Goal: Find specific page/section: Find specific page/section

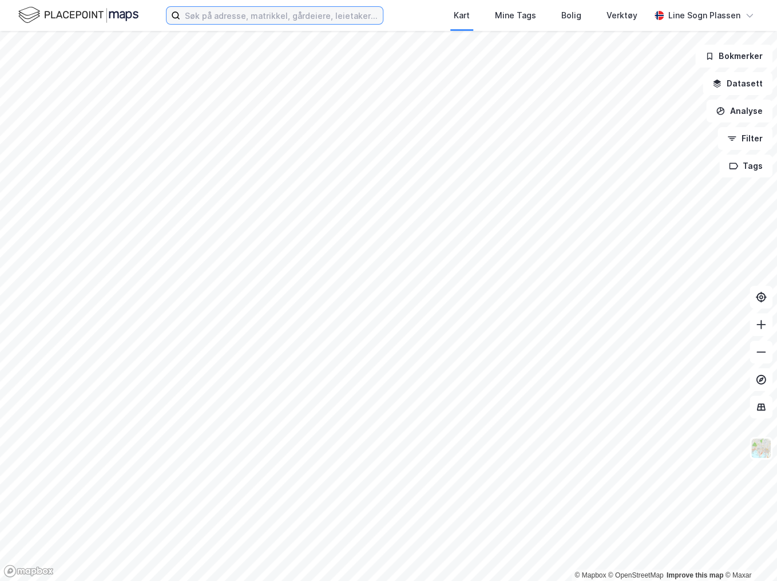
click at [268, 8] on input at bounding box center [281, 15] width 203 height 17
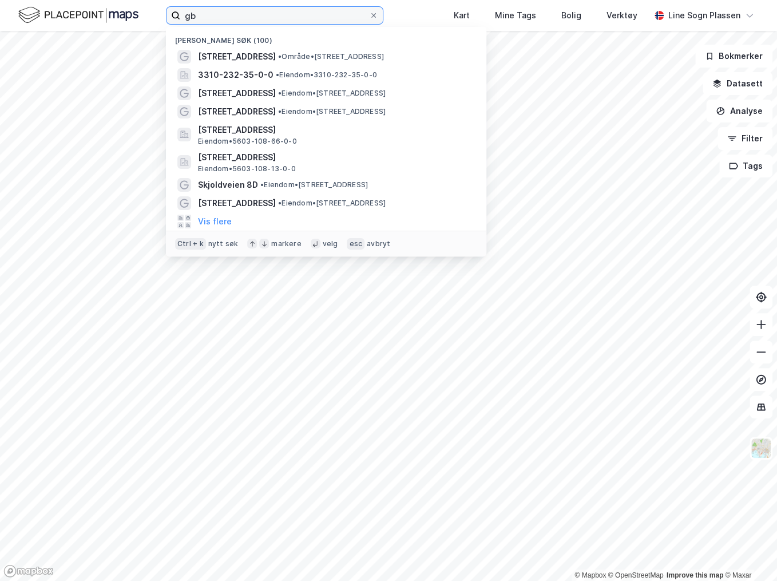
type input "g"
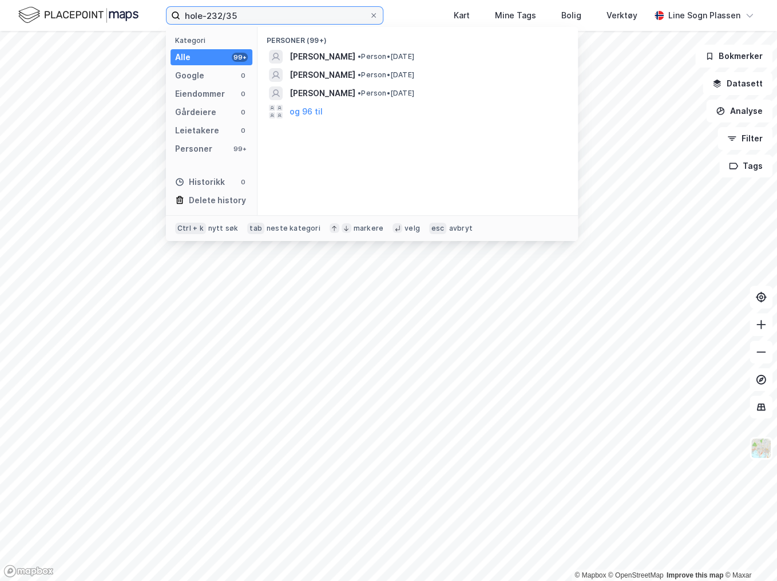
type input "hole-232/35"
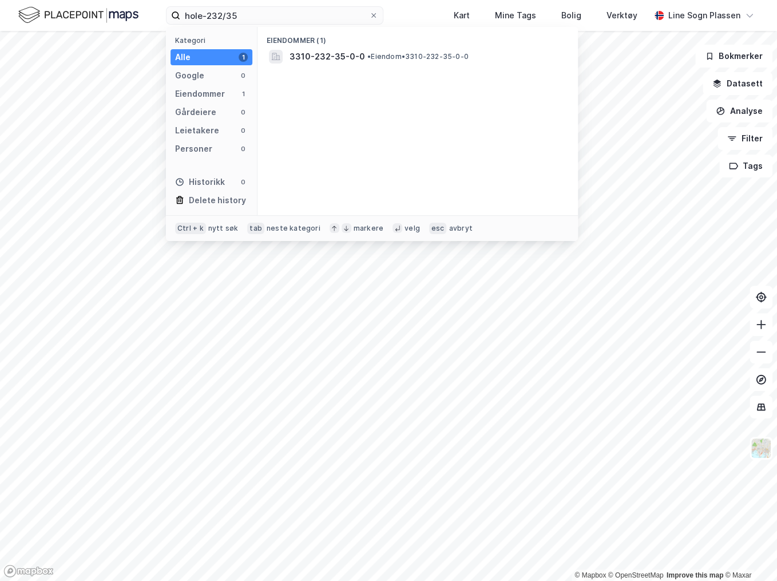
click at [324, 62] on span "3310-232-35-0-0" at bounding box center [328, 57] width 76 height 14
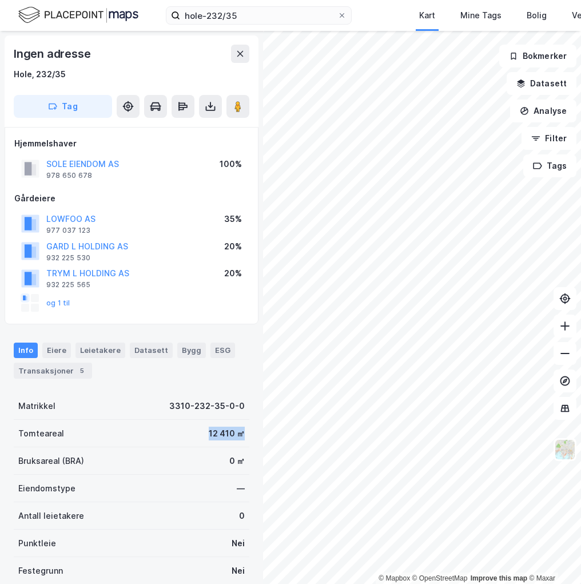
drag, startPoint x: 199, startPoint y: 430, endPoint x: 246, endPoint y: 437, distance: 47.9
click at [246, 437] on div "Ingen adresse Hole, 232/35 Tag Hjemmelshaver SOLE EIENDOM AS 978 650 678 100% G…" at bounding box center [131, 307] width 263 height 553
copy div "12 410 ㎡"
